Goal: Find specific page/section: Find specific page/section

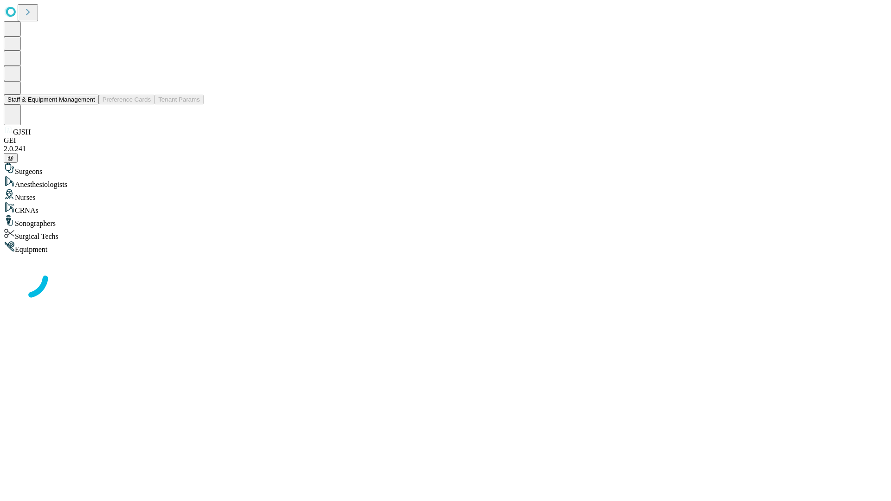
click at [89, 104] on button "Staff & Equipment Management" at bounding box center [51, 100] width 95 height 10
